Goal: Information Seeking & Learning: Find specific fact

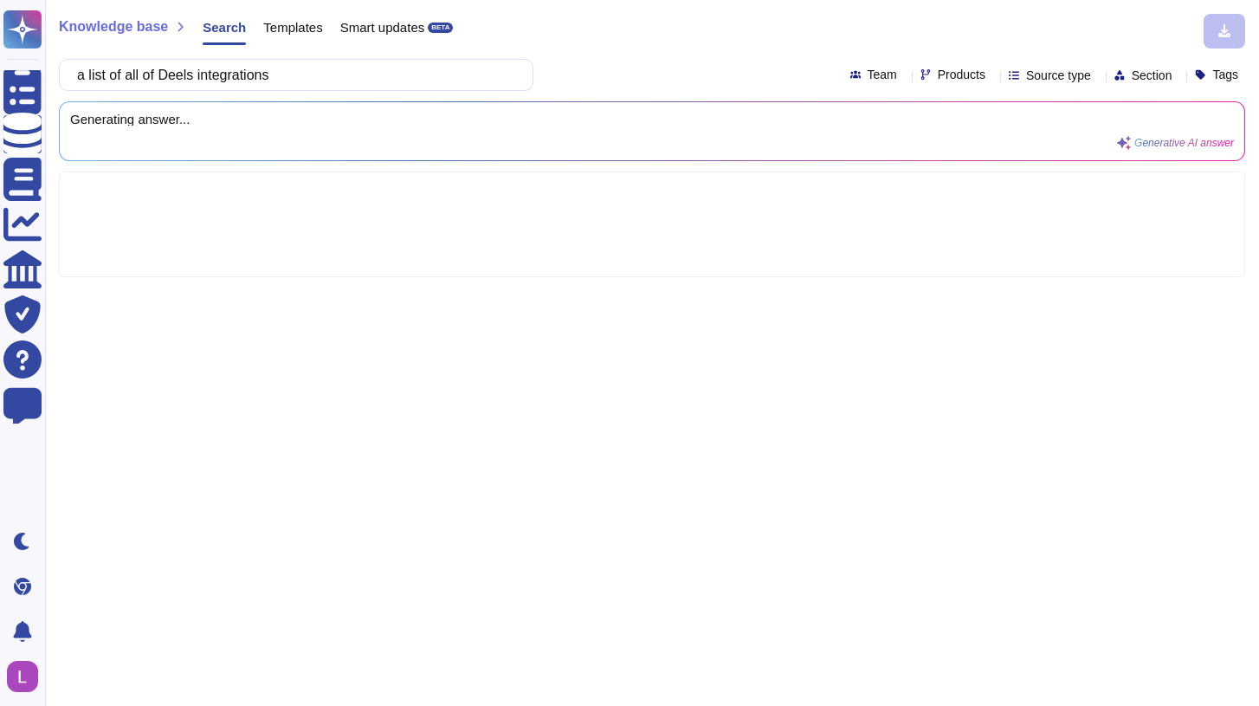
type input "a list of all of Deels integrations"
